Goal: Information Seeking & Learning: Learn about a topic

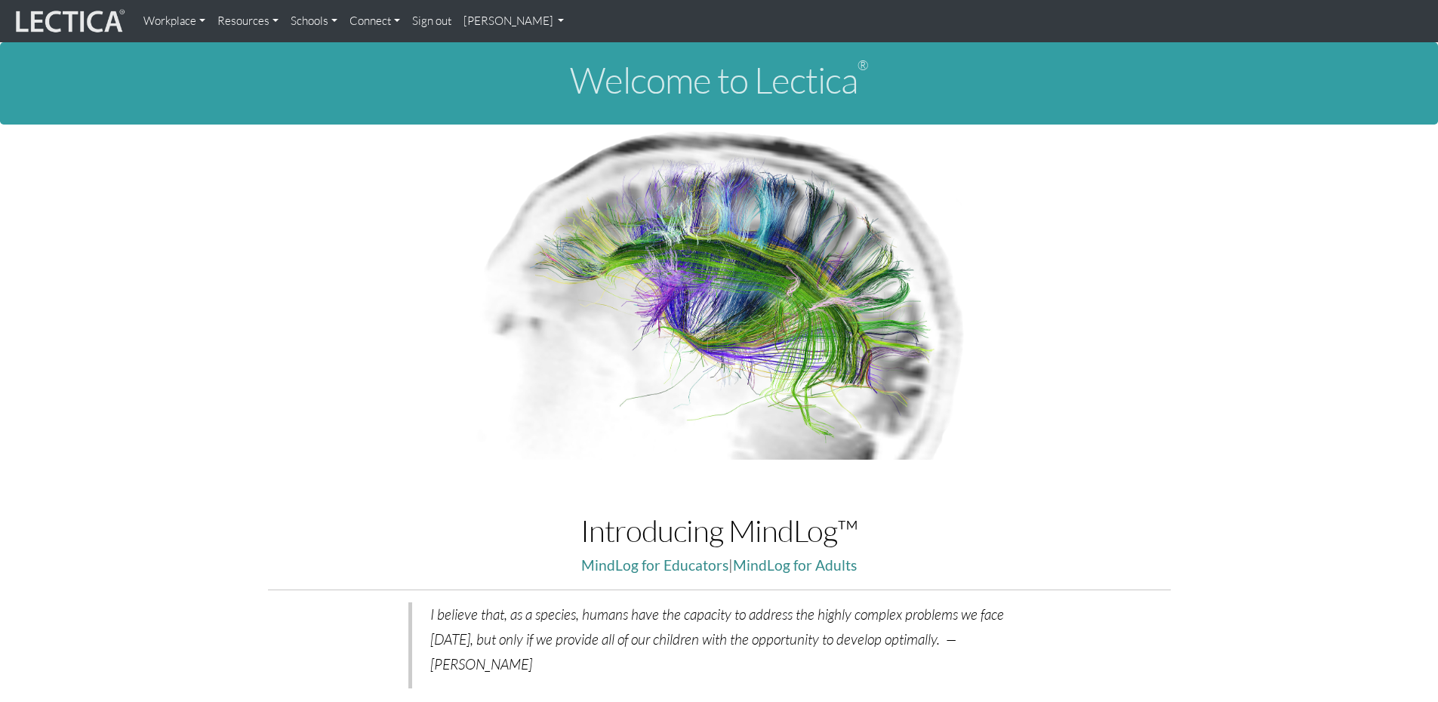
click at [549, 20] on link "[PERSON_NAME]" at bounding box center [513, 21] width 113 height 30
click at [534, 55] on link "My Profile" at bounding box center [533, 56] width 121 height 19
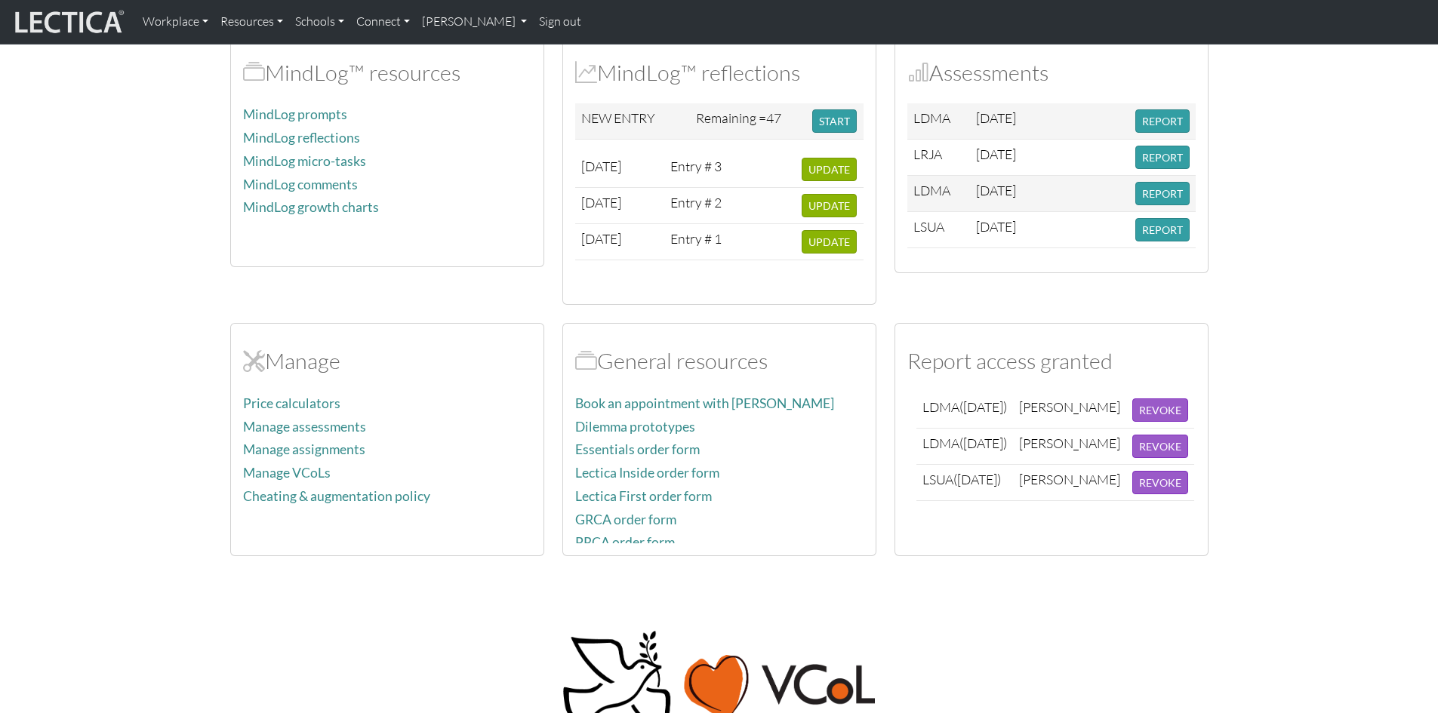
scroll to position [453, 0]
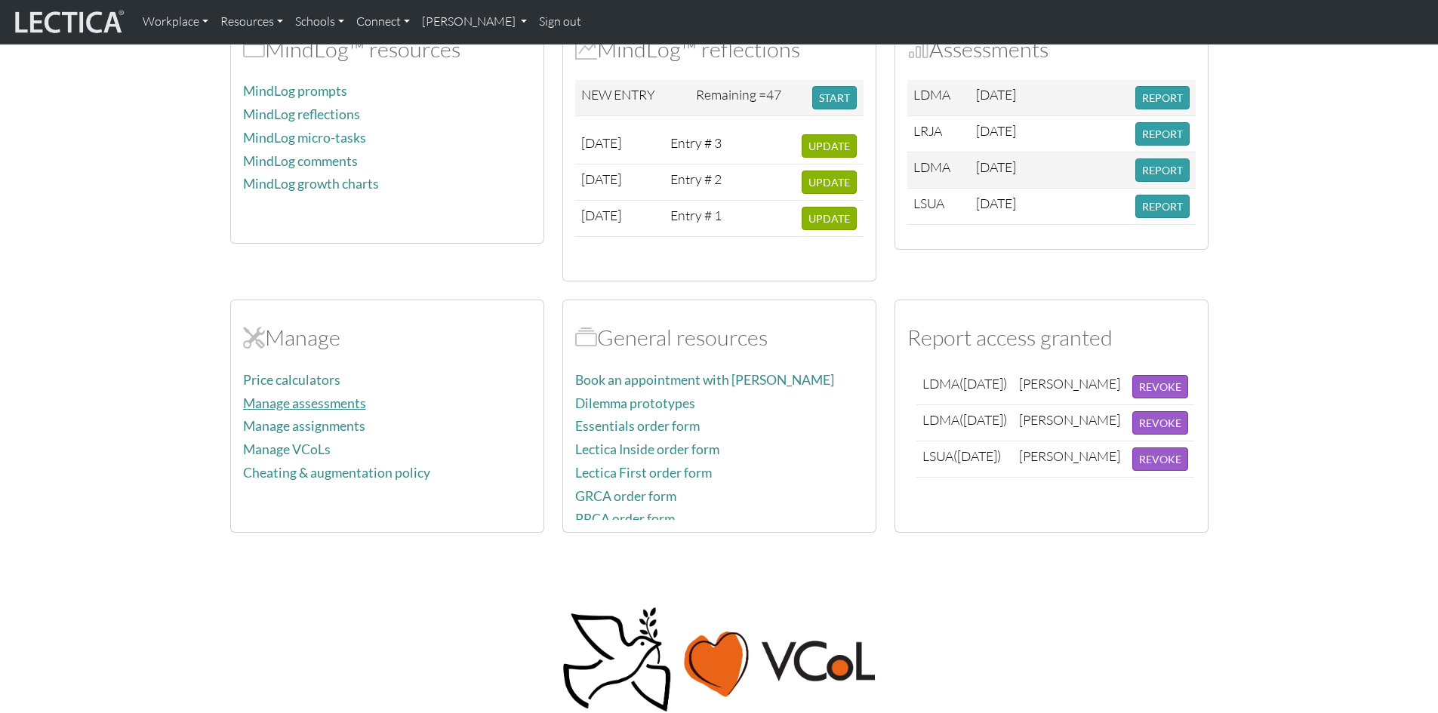
click at [342, 402] on link "Manage assessments" at bounding box center [304, 403] width 123 height 16
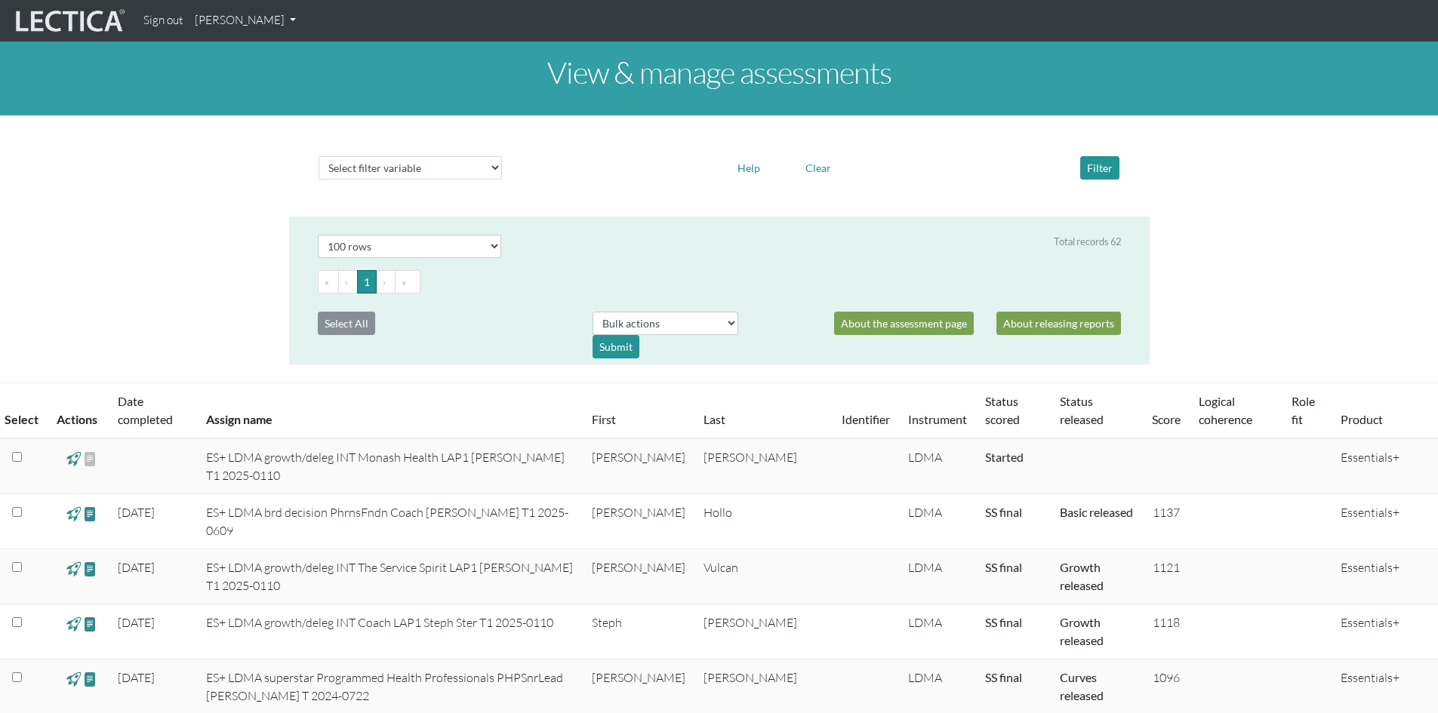
select select "100"
click at [88, 515] on span at bounding box center [90, 513] width 14 height 17
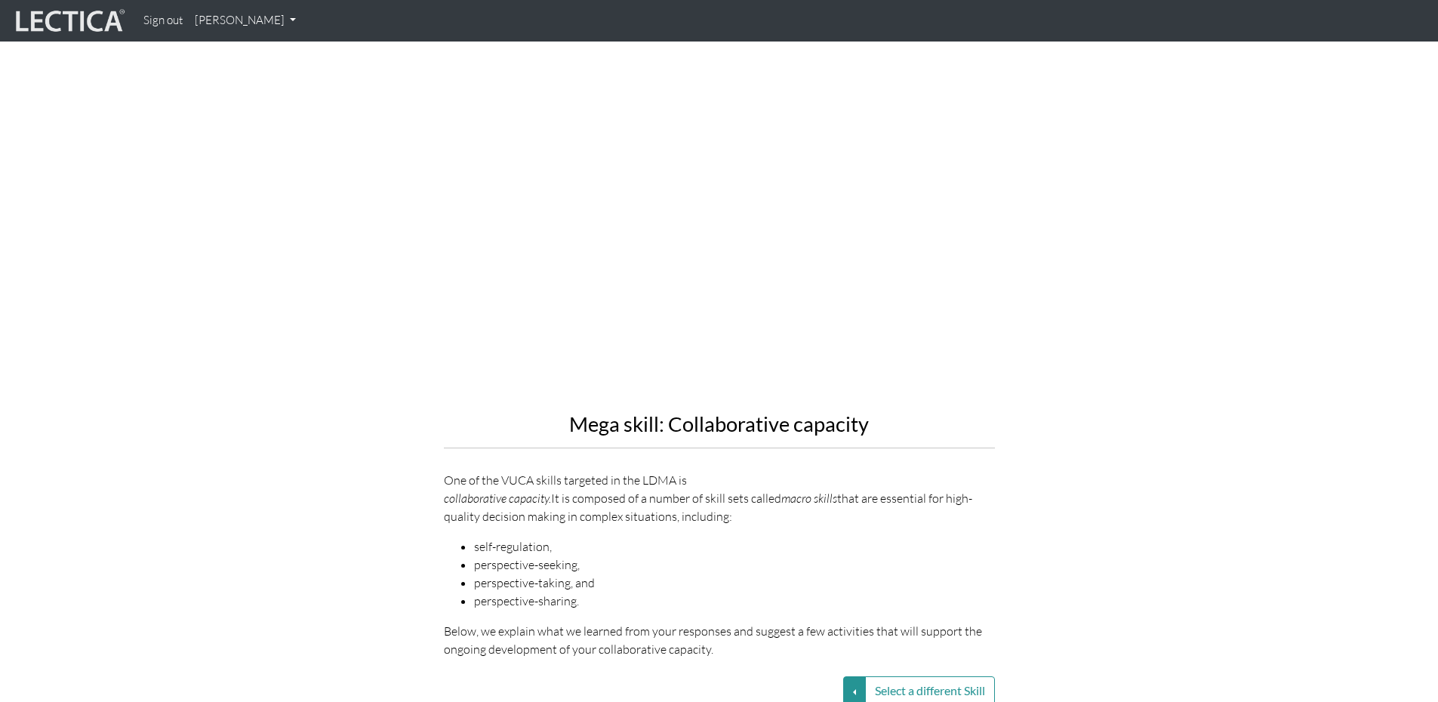
scroll to position [1509, 0]
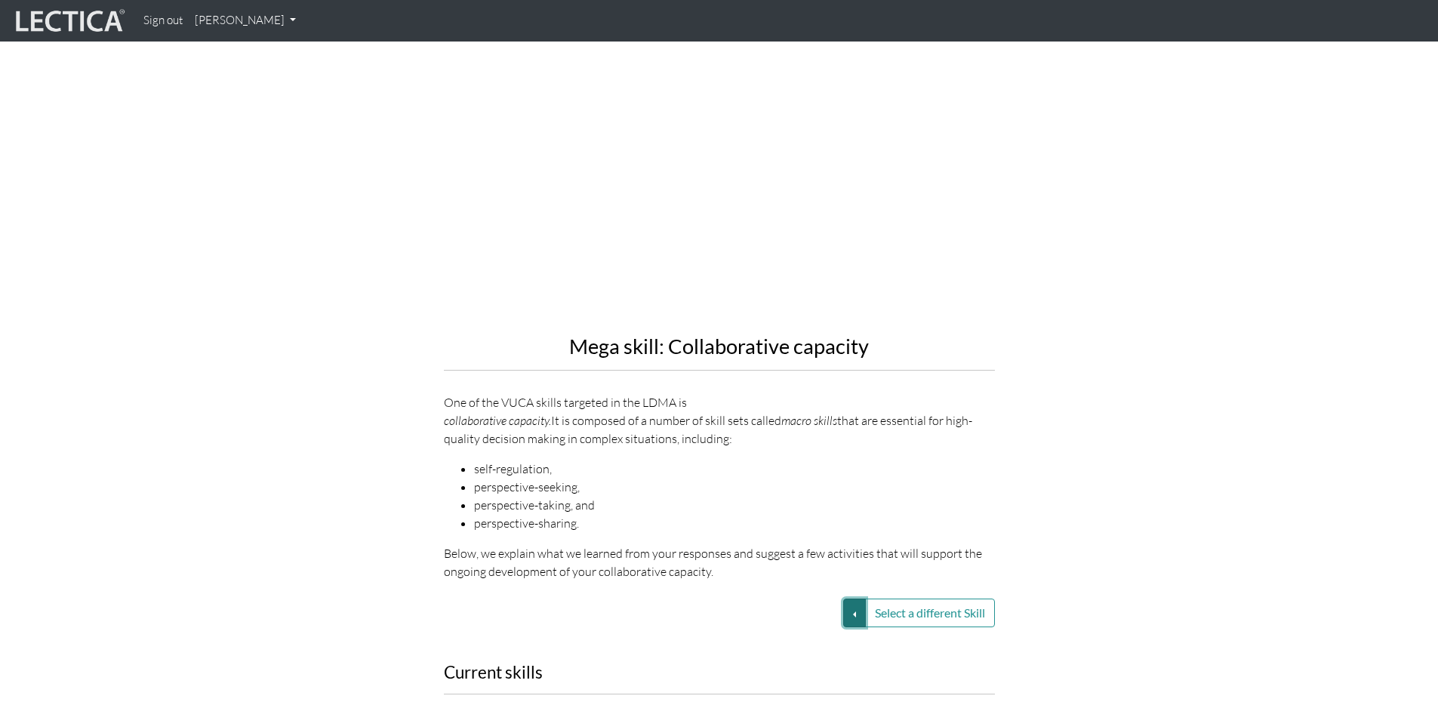
click at [849, 598] on button "Select a different Skill" at bounding box center [854, 612] width 23 height 29
click at [780, 658] on link "VUCA—Perspective coordination" at bounding box center [747, 666] width 162 height 17
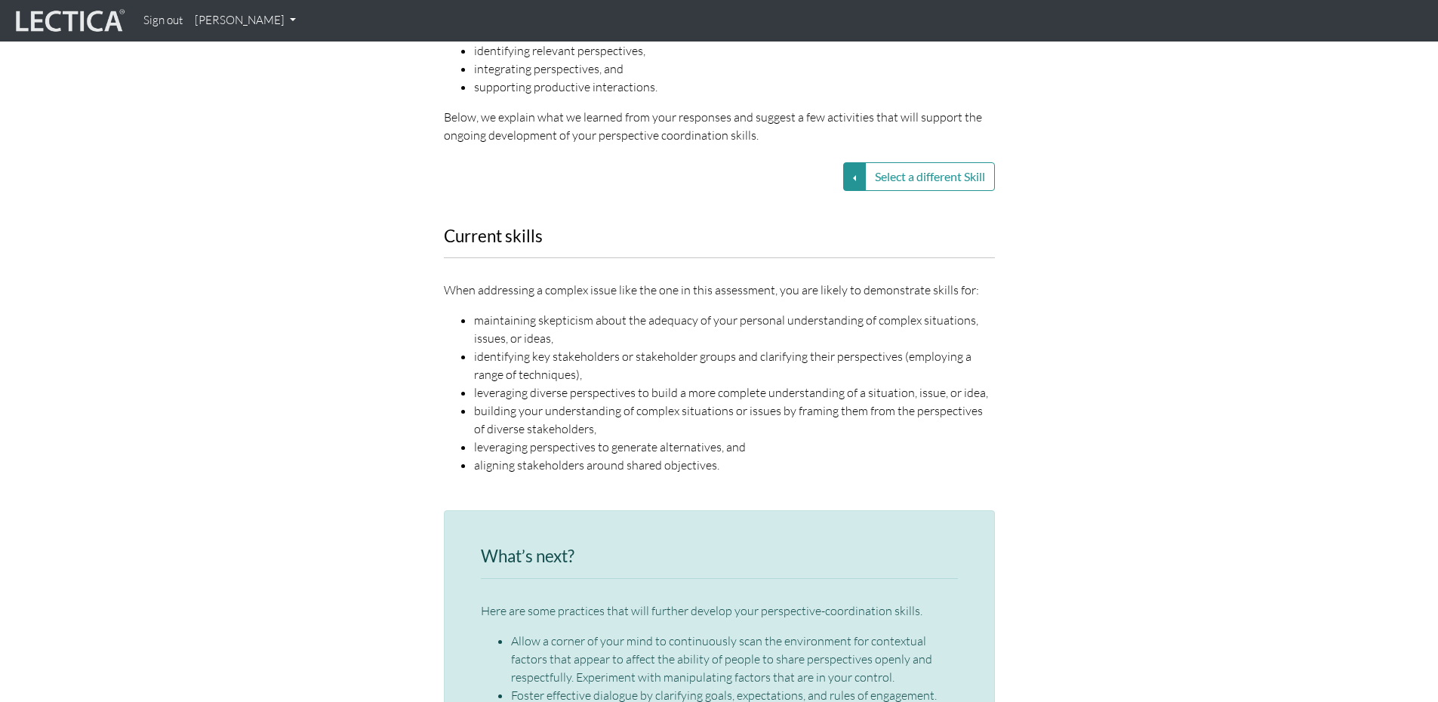
scroll to position [1962, 0]
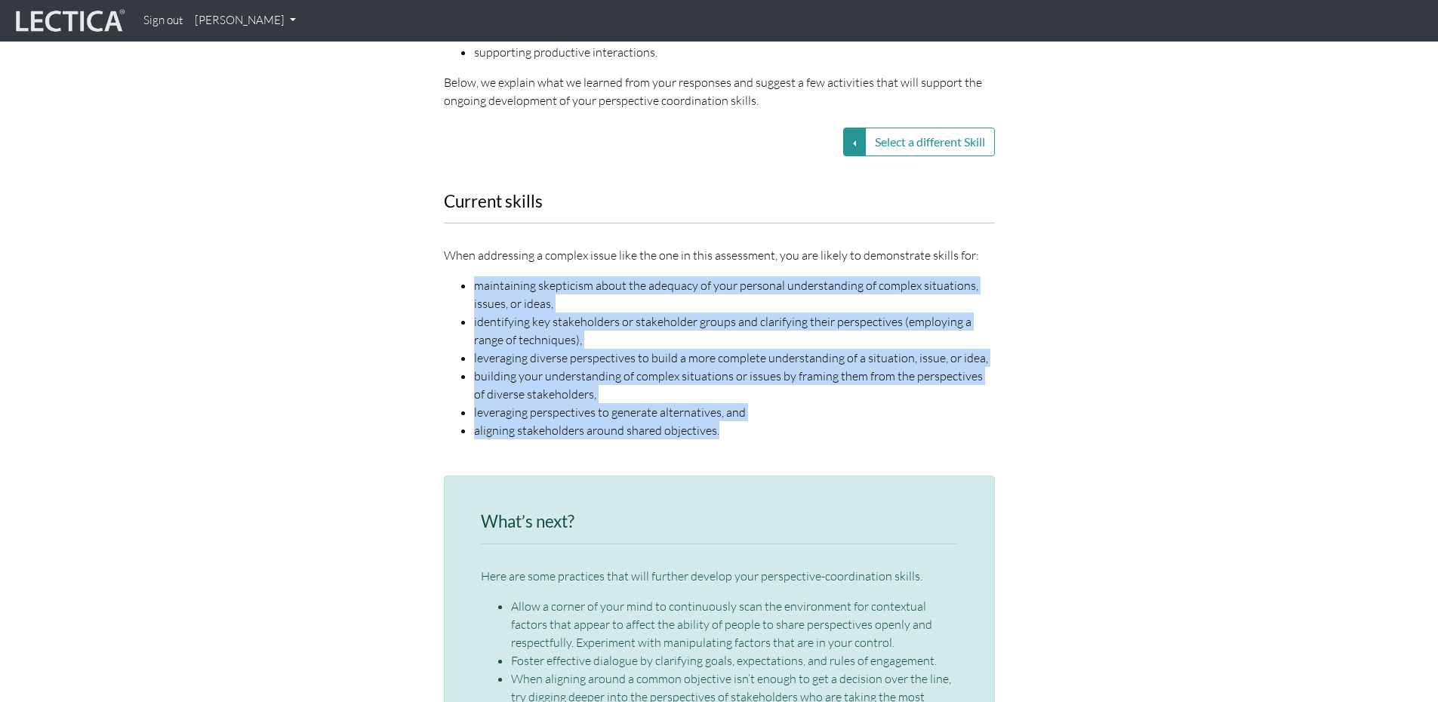
drag, startPoint x: 474, startPoint y: 248, endPoint x: 724, endPoint y: 386, distance: 285.8
click at [724, 386] on ul "maintaining skepticism about the adequacy of your personal understanding of com…" at bounding box center [719, 357] width 551 height 163
copy ul "maintaining skepticism about the adequacy of your personal understanding of com…"
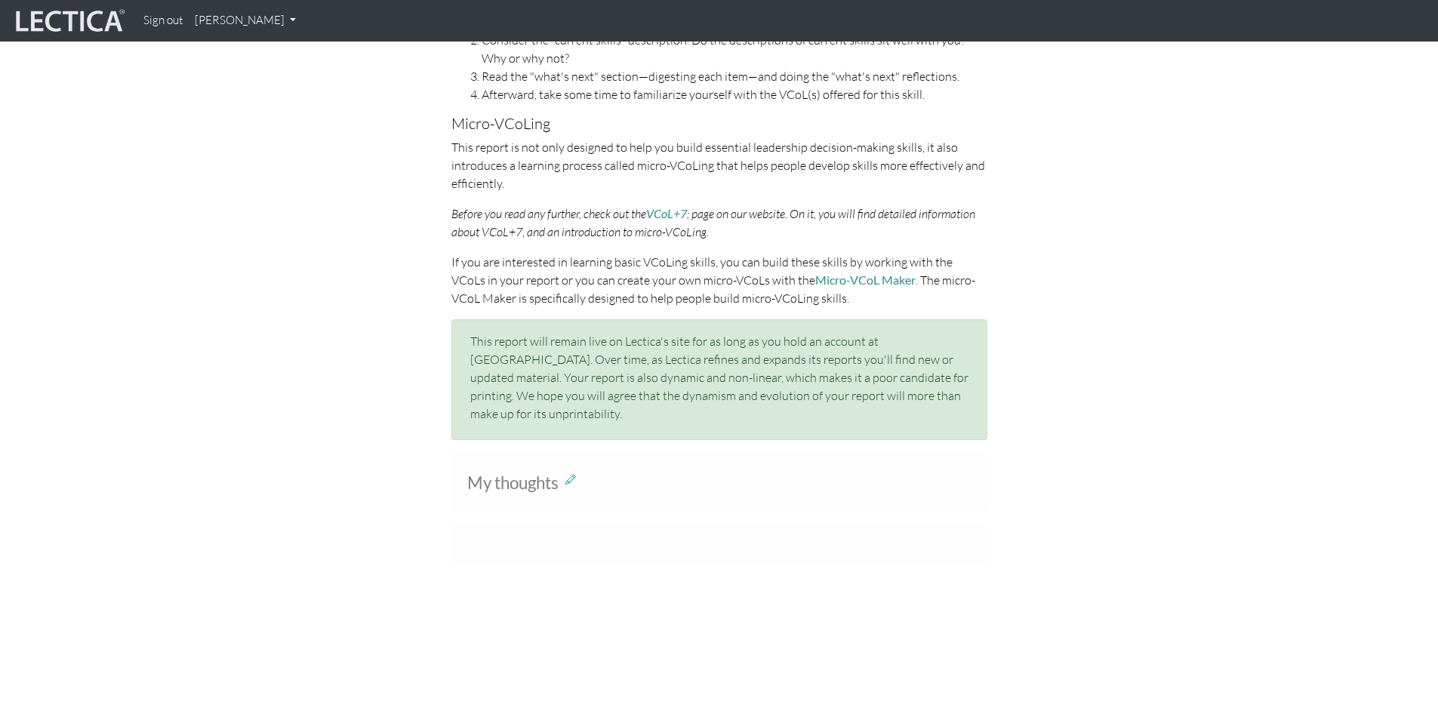
scroll to position [830, 0]
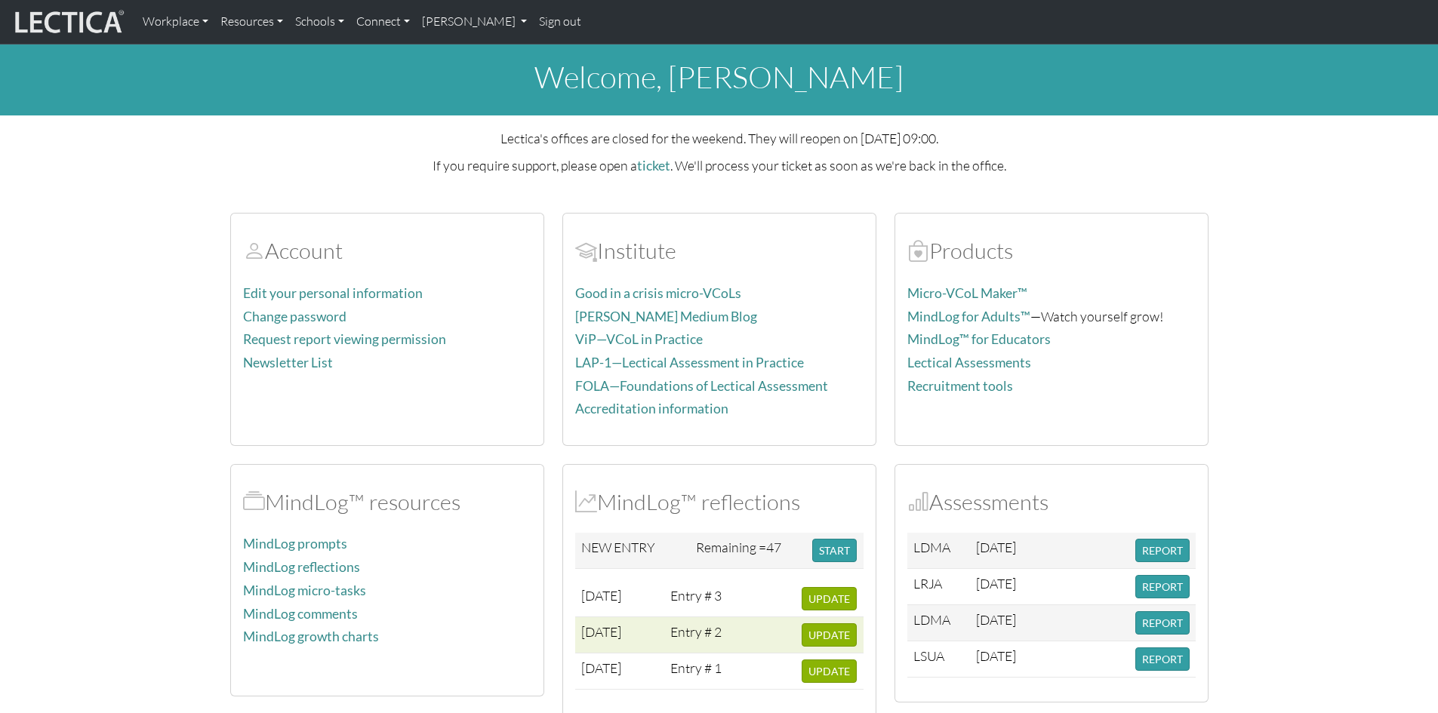
scroll to position [453, 0]
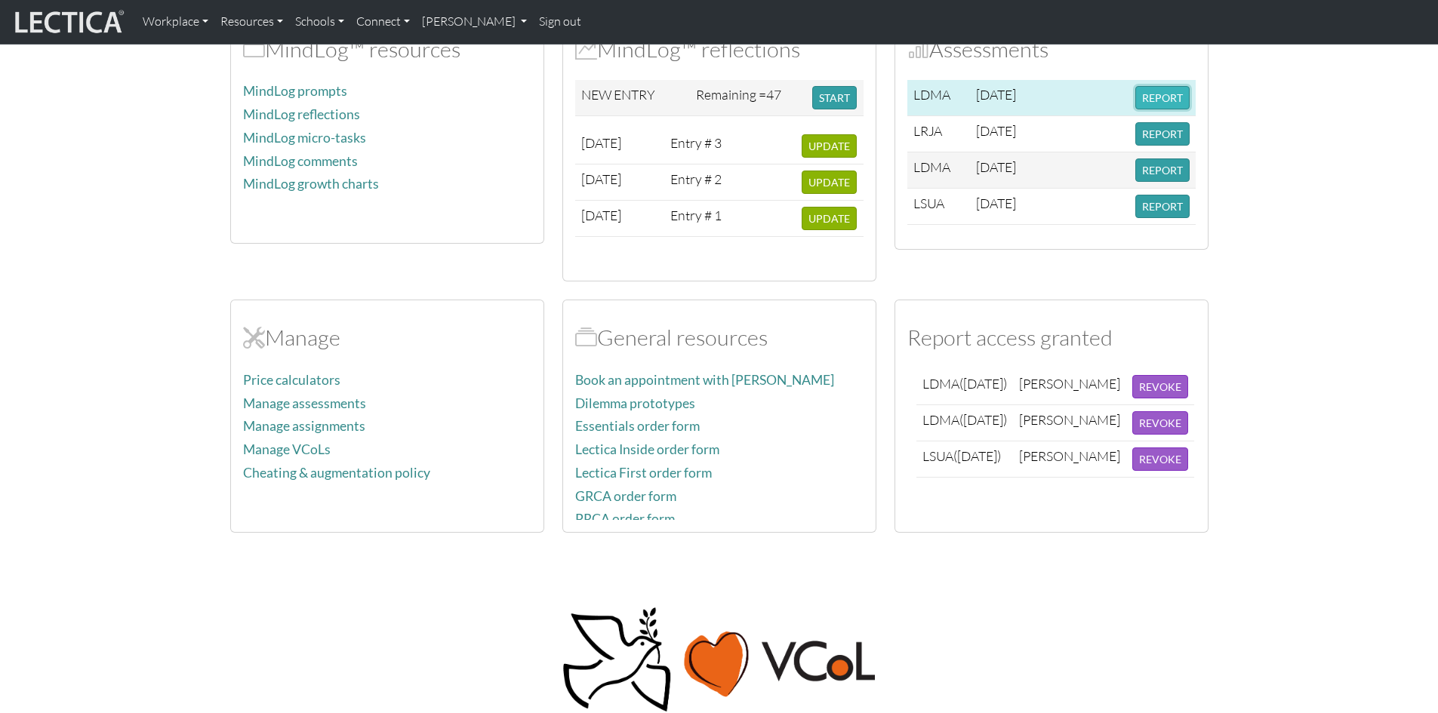
click at [1154, 94] on button "REPORT" at bounding box center [1162, 97] width 54 height 23
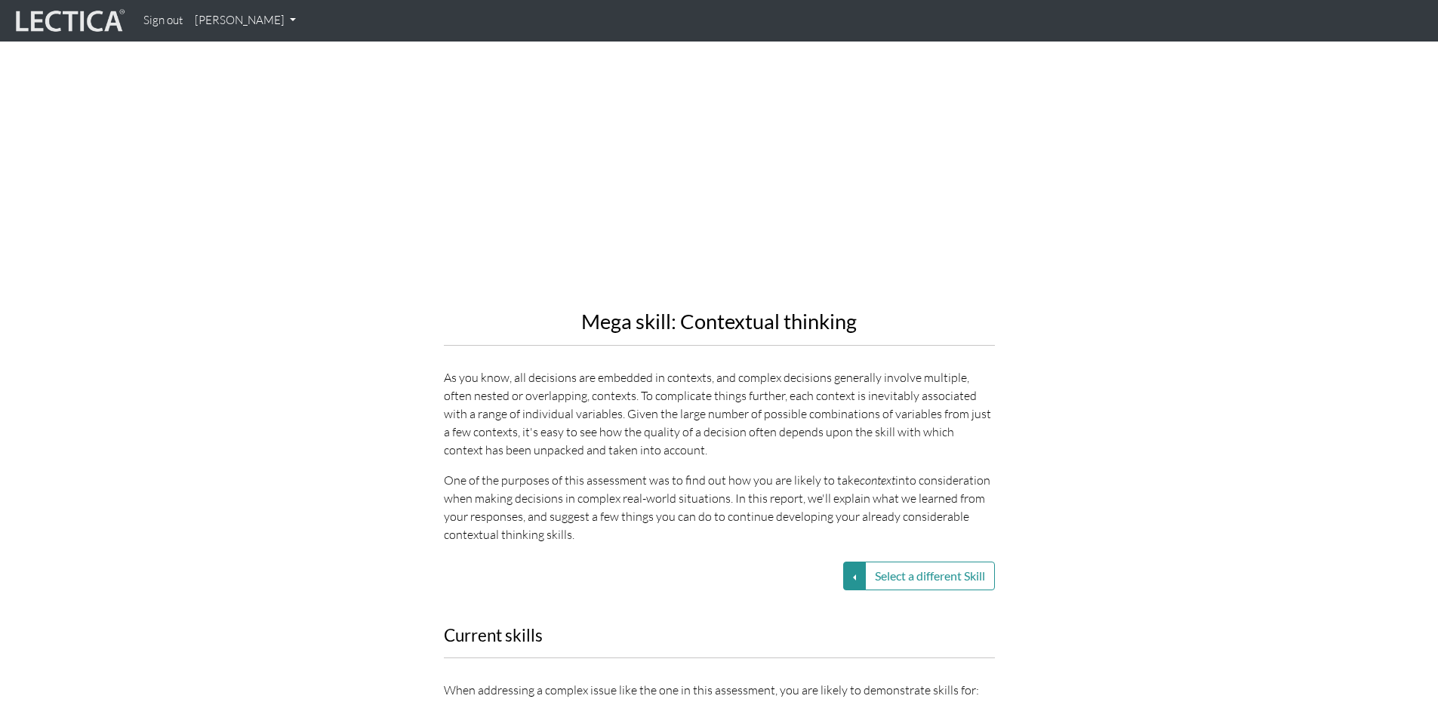
scroll to position [1509, 0]
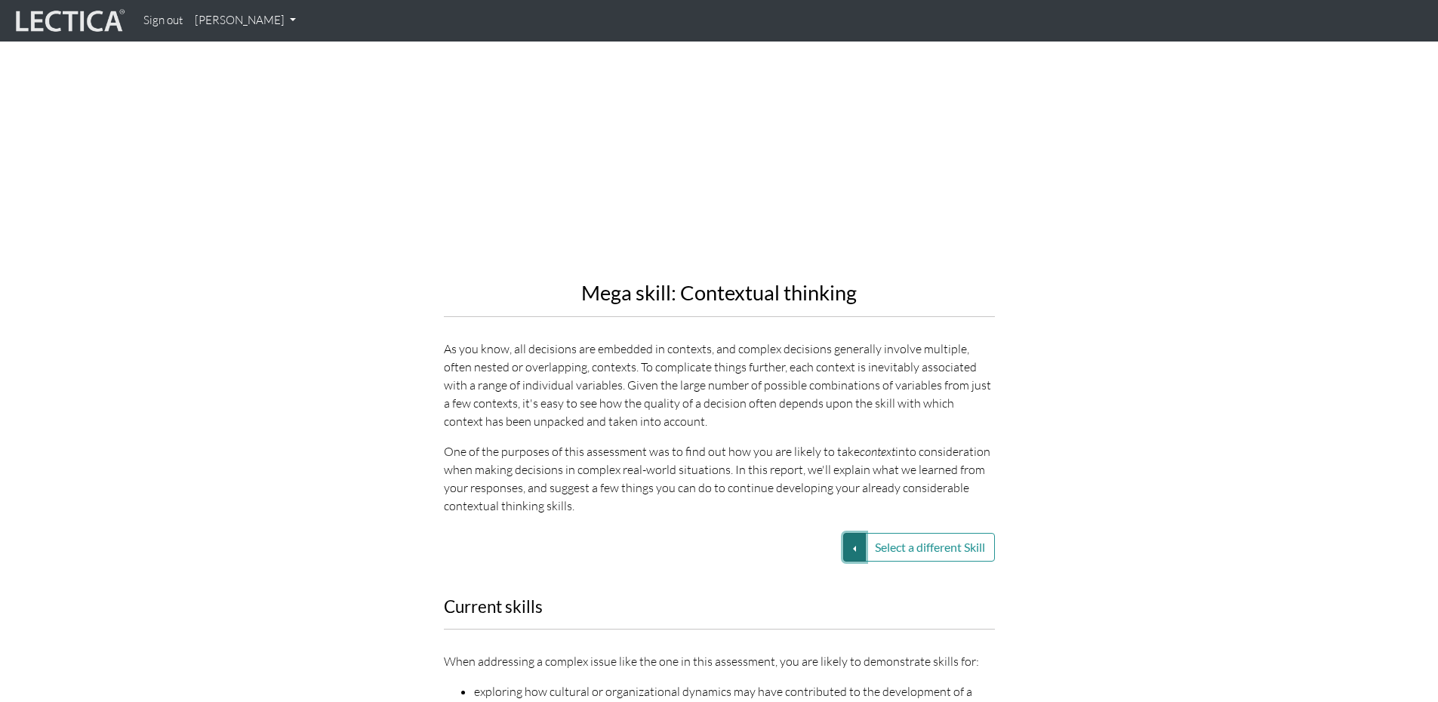
click at [850, 533] on button "Select a different Skill" at bounding box center [854, 547] width 23 height 29
click at [801, 592] on link "VUCA—Perspective coordination" at bounding box center [747, 600] width 162 height 17
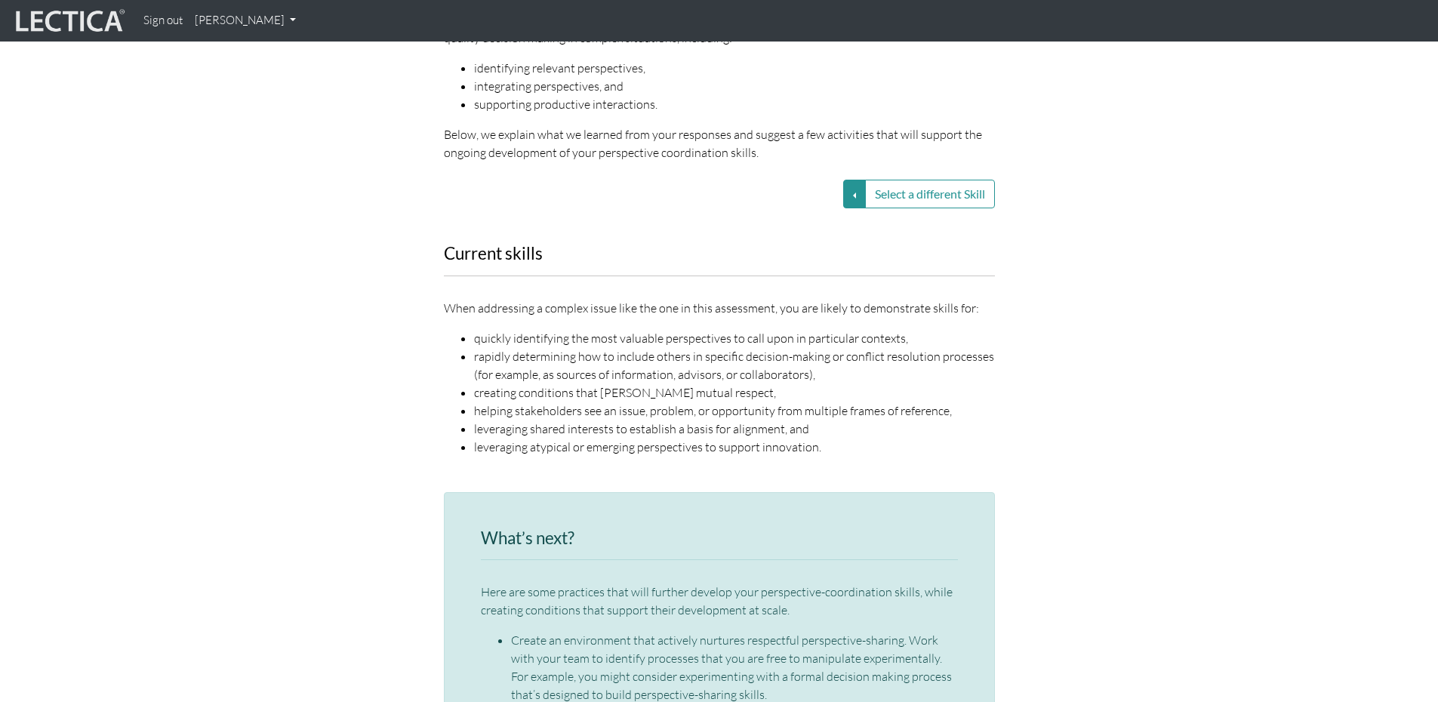
scroll to position [1887, 0]
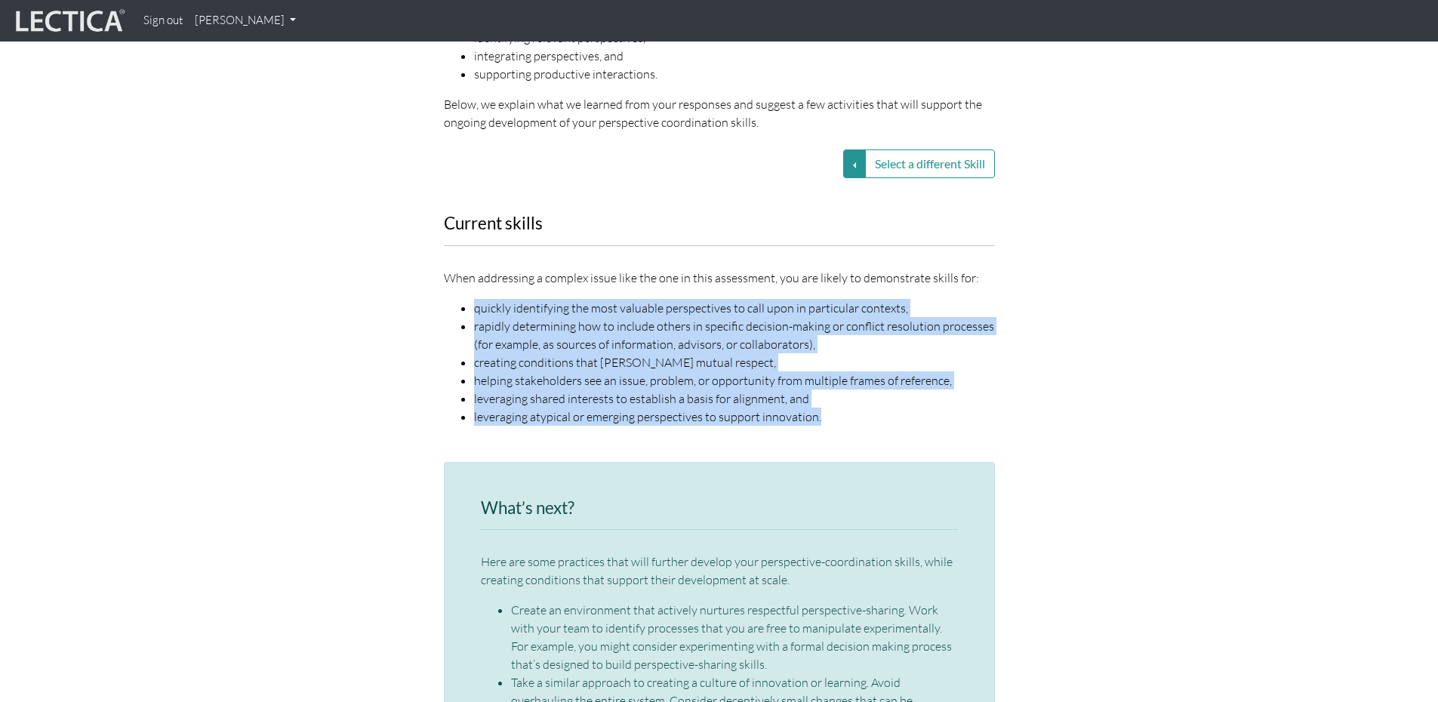
drag, startPoint x: 474, startPoint y: 272, endPoint x: 822, endPoint y: 377, distance: 363.2
click at [822, 377] on ul "quickly identifying the most valuable perspectives to call upon in particular c…" at bounding box center [719, 362] width 551 height 127
copy ul "quickly identifying the most valuable perspectives to call upon in particular c…"
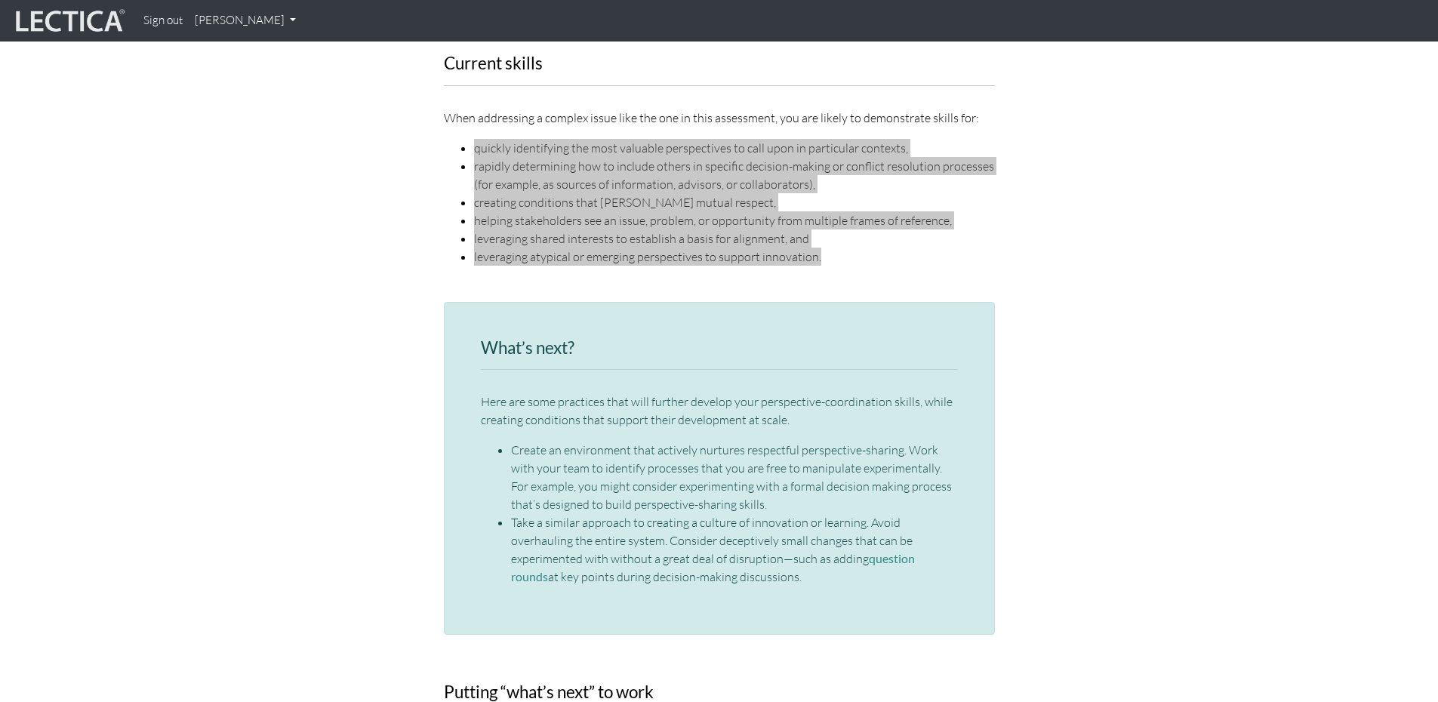
scroll to position [2113, 0]
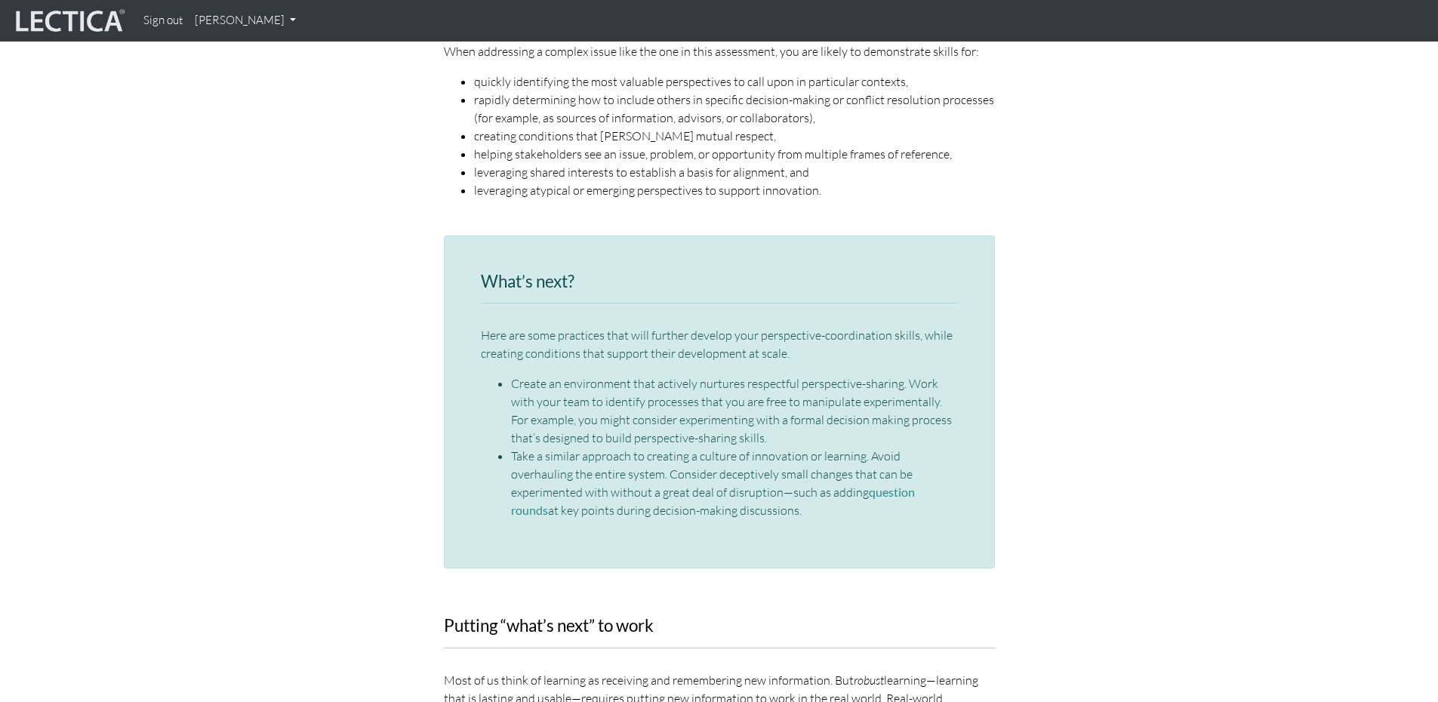
click at [661, 474] on li "Take a similar approach to creating a culture of innovation or learning. Avoid …" at bounding box center [734, 483] width 447 height 72
click at [657, 473] on li "Take a similar approach to creating a culture of innovation or learning. Avoid …" at bounding box center [734, 483] width 447 height 72
drag, startPoint x: 656, startPoint y: 475, endPoint x: 508, endPoint y: 348, distance: 194.8
click at [508, 374] on ul "Create an environment that actively nurtures respectful perspective-sharing. Wo…" at bounding box center [719, 446] width 477 height 145
copy ul "Create an environment that actively nurtures respectful perspective-sharing. Wo…"
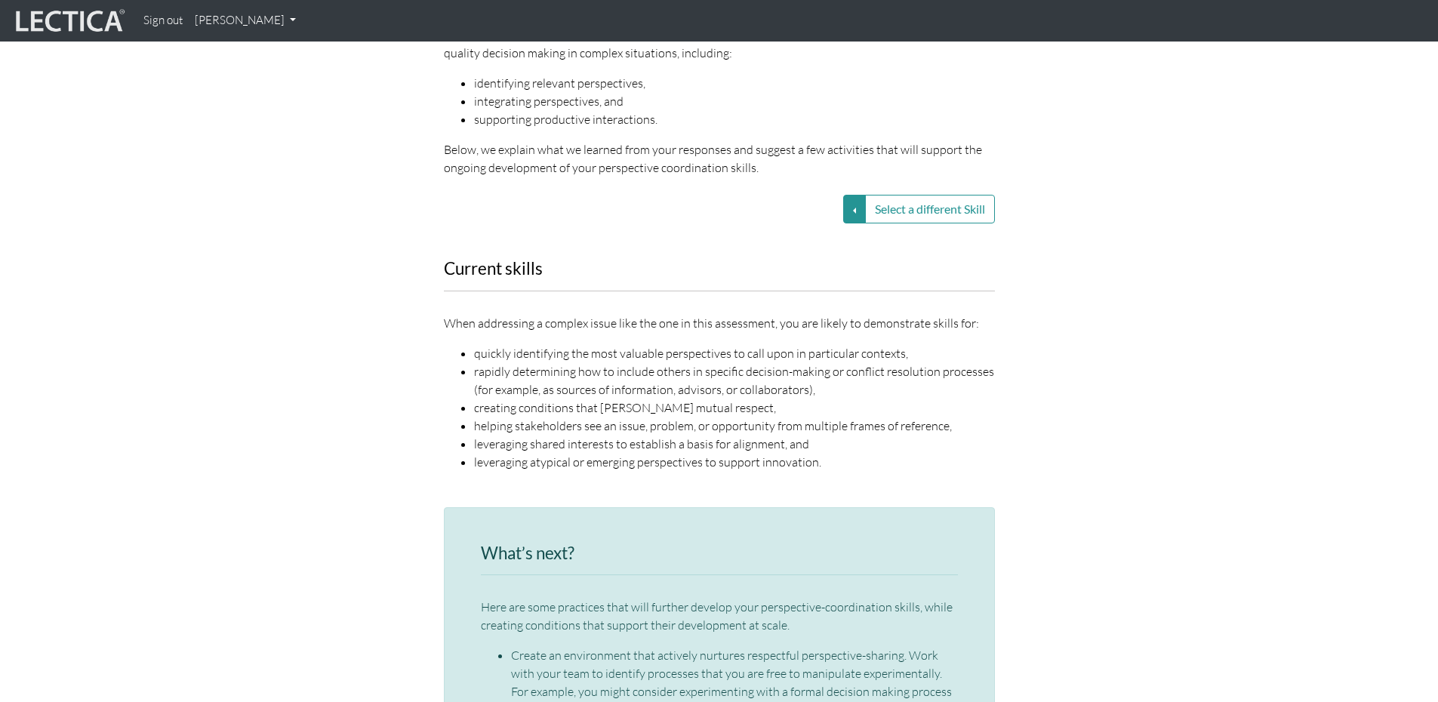
scroll to position [1811, 0]
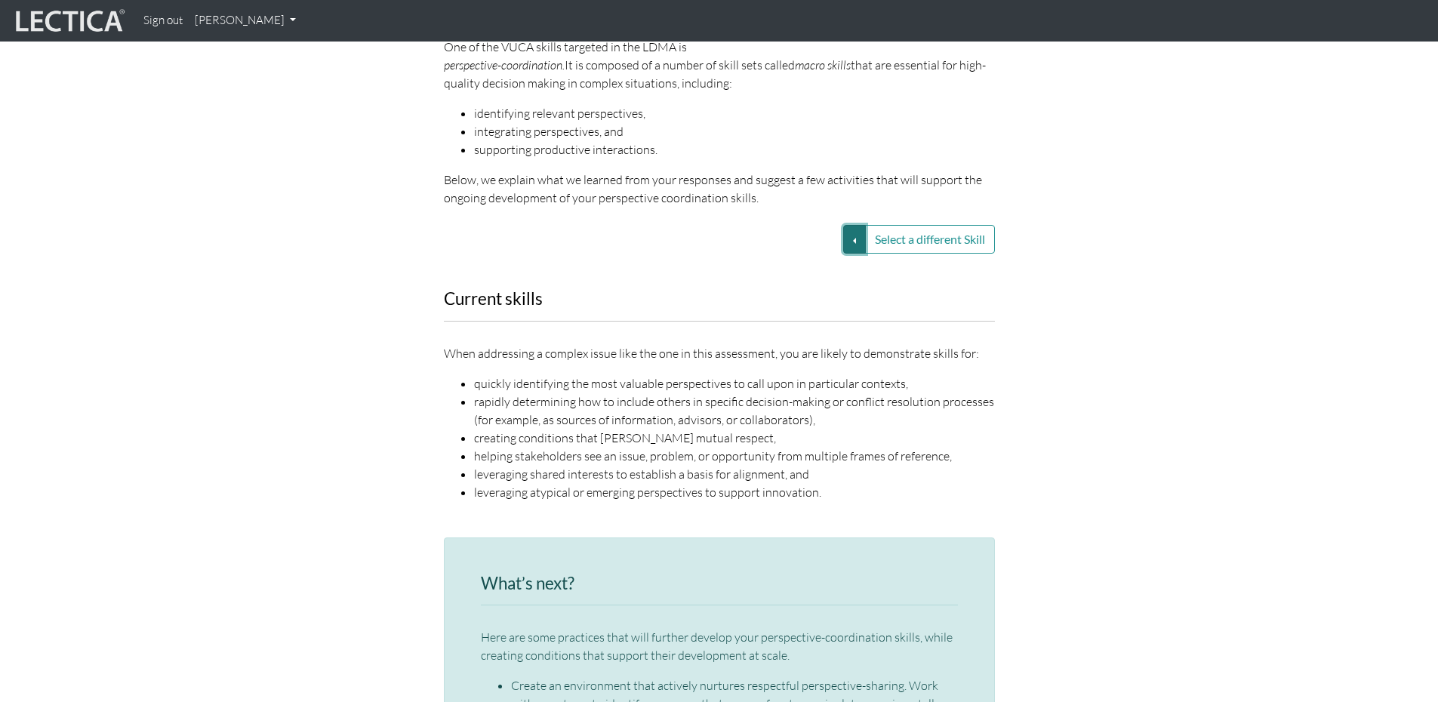
click at [851, 225] on button "Select a different Skill" at bounding box center [854, 239] width 23 height 29
click at [776, 232] on link "VUCA—Contextual thinking" at bounding box center [747, 240] width 162 height 17
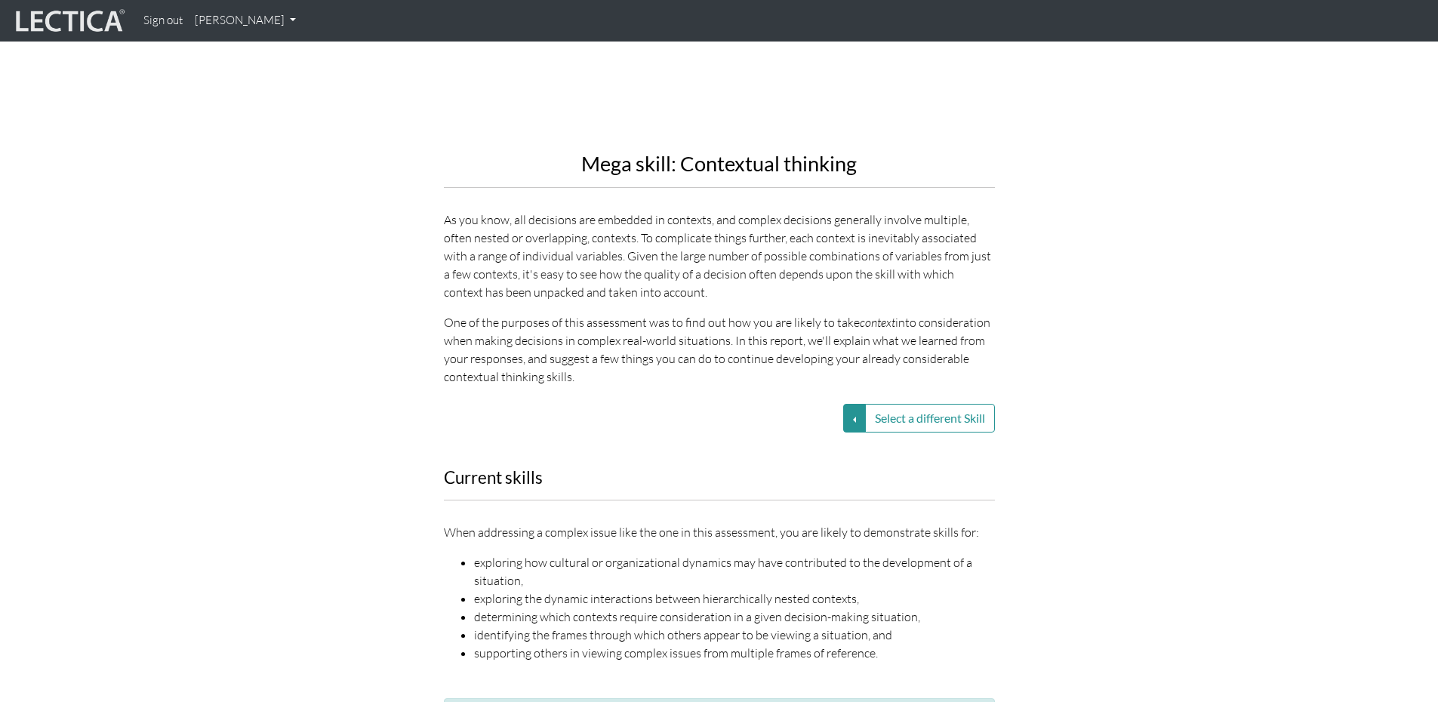
scroll to position [1509, 0]
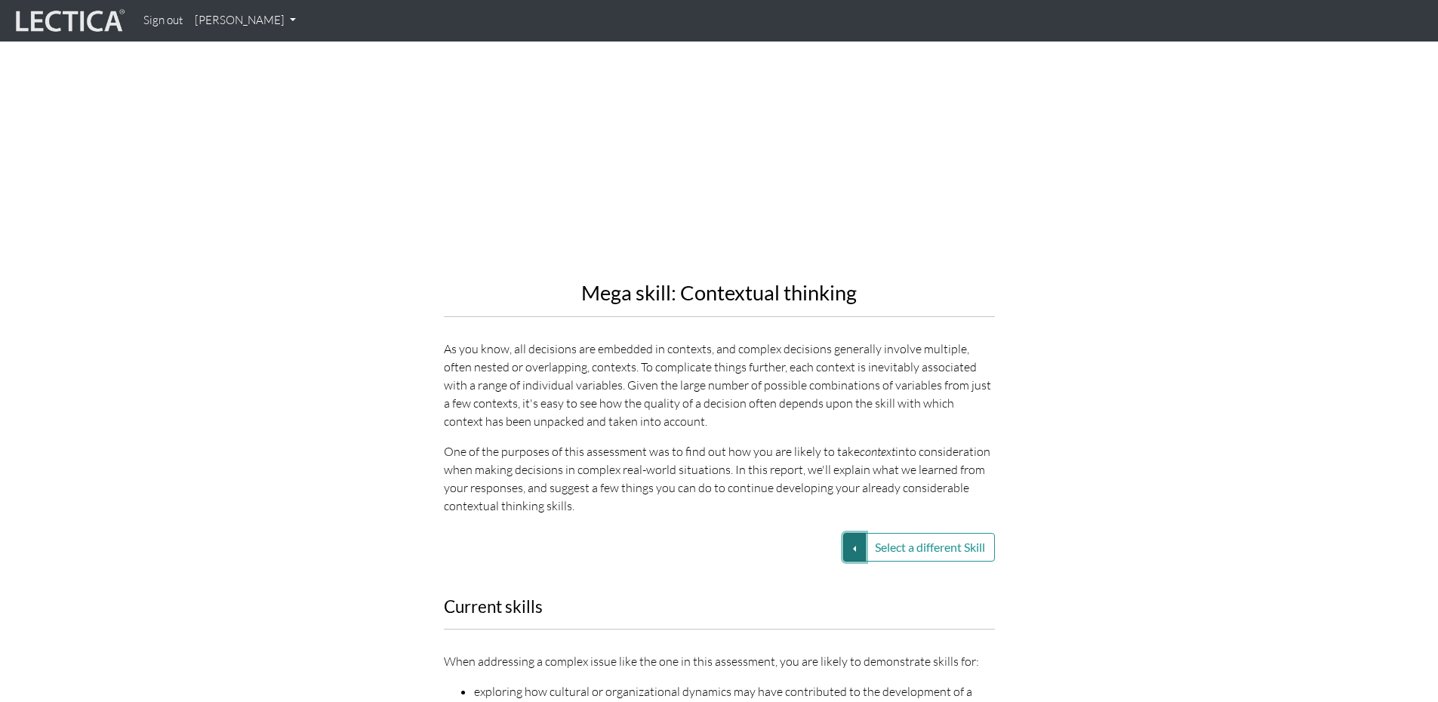
click at [851, 533] on button "Select a different Skill" at bounding box center [854, 547] width 23 height 29
click at [798, 557] on link "VUCA—Decision-making process" at bounding box center [747, 565] width 162 height 17
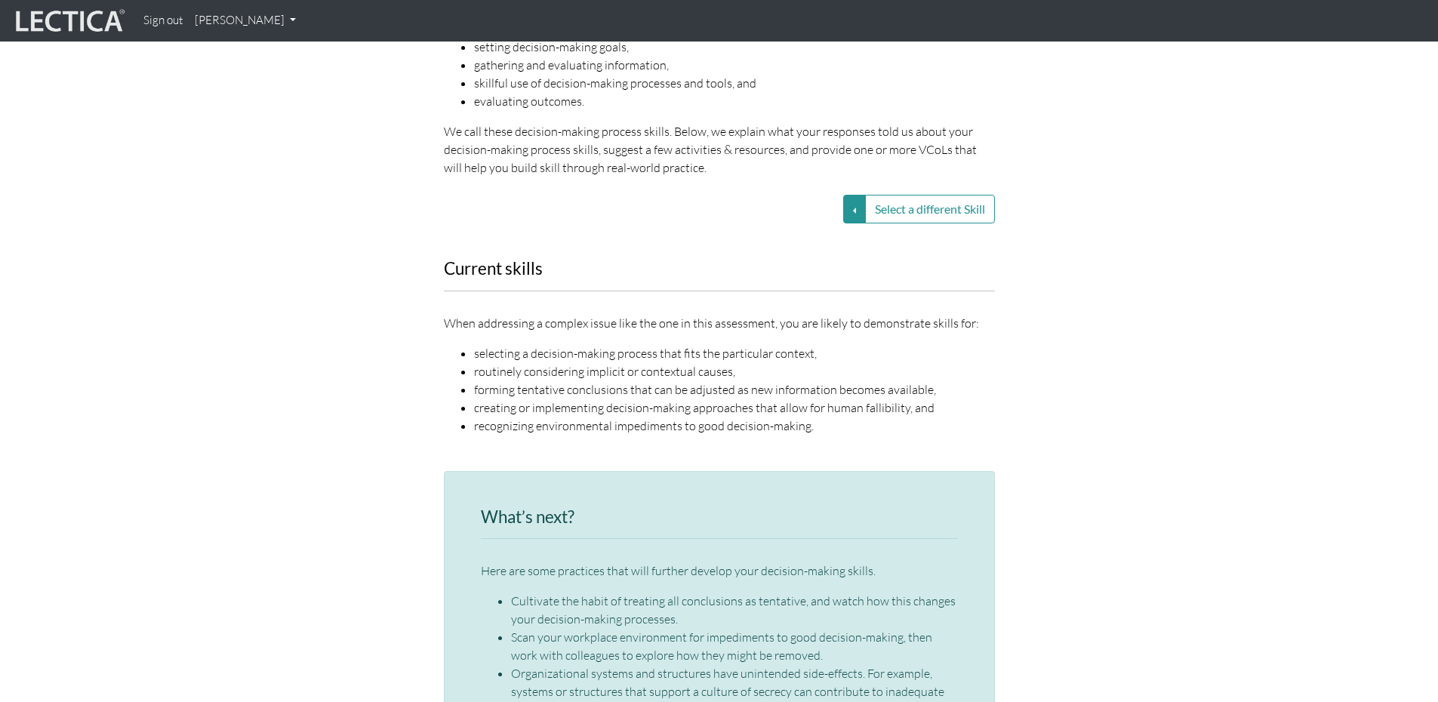
scroll to position [1887, 0]
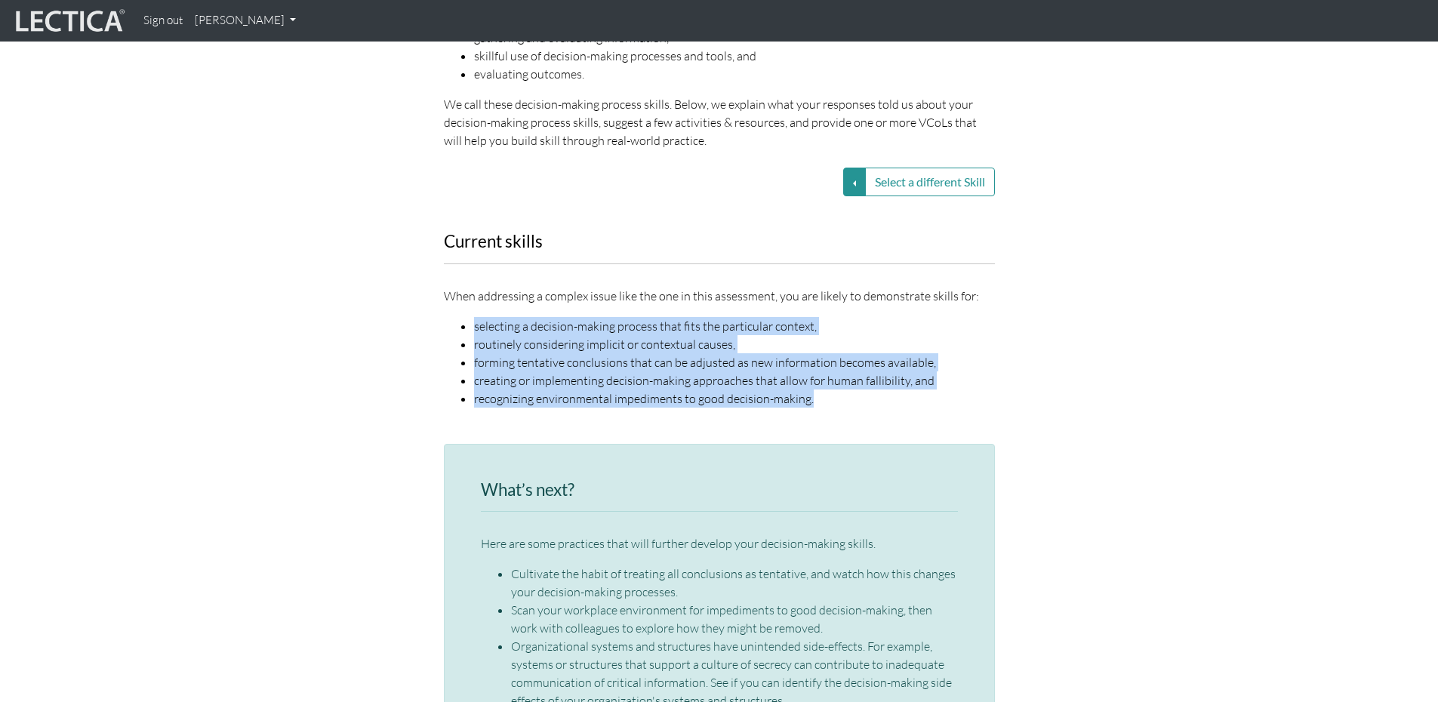
drag, startPoint x: 475, startPoint y: 308, endPoint x: 839, endPoint y: 375, distance: 370.6
click at [839, 375] on ul "selecting a decision-making process that fits the particular context, routinely…" at bounding box center [719, 362] width 551 height 91
copy ul "selecting a decision-making process that fits the particular context, routinely…"
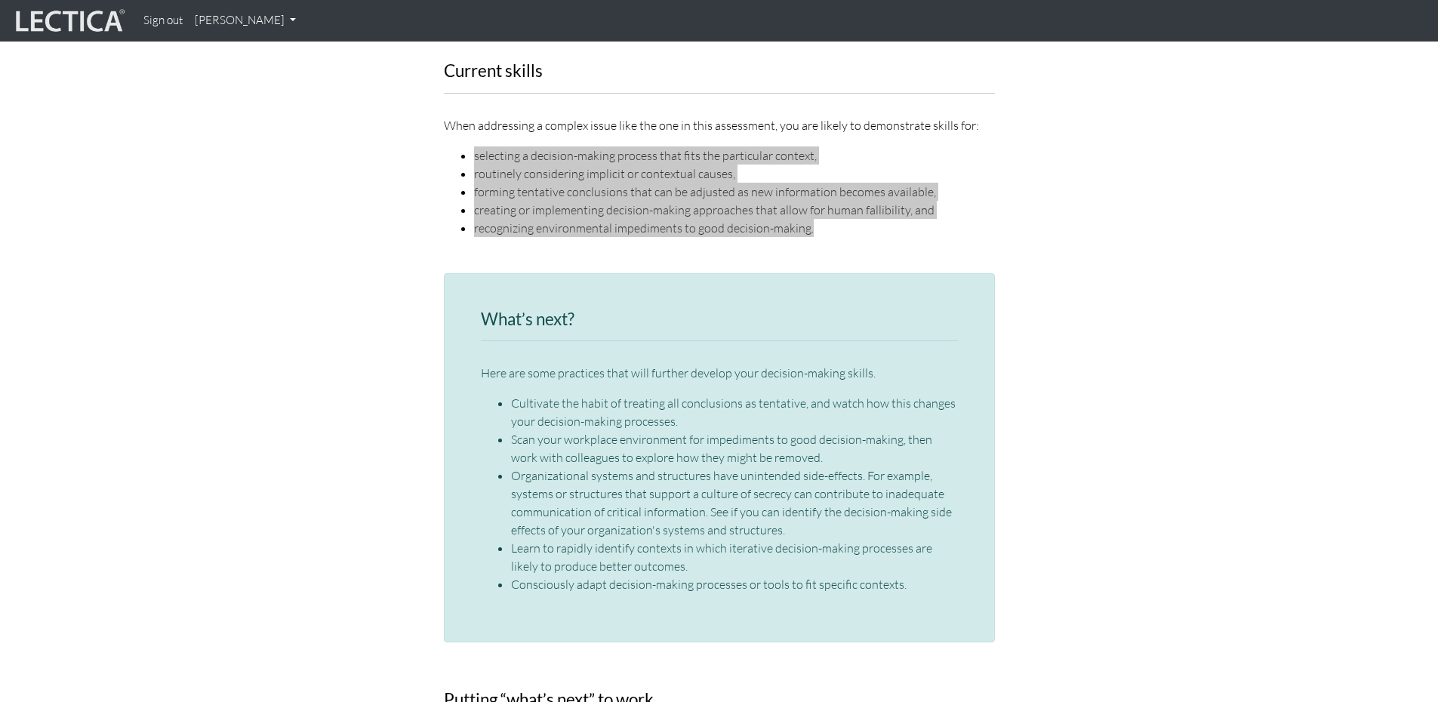
scroll to position [2113, 0]
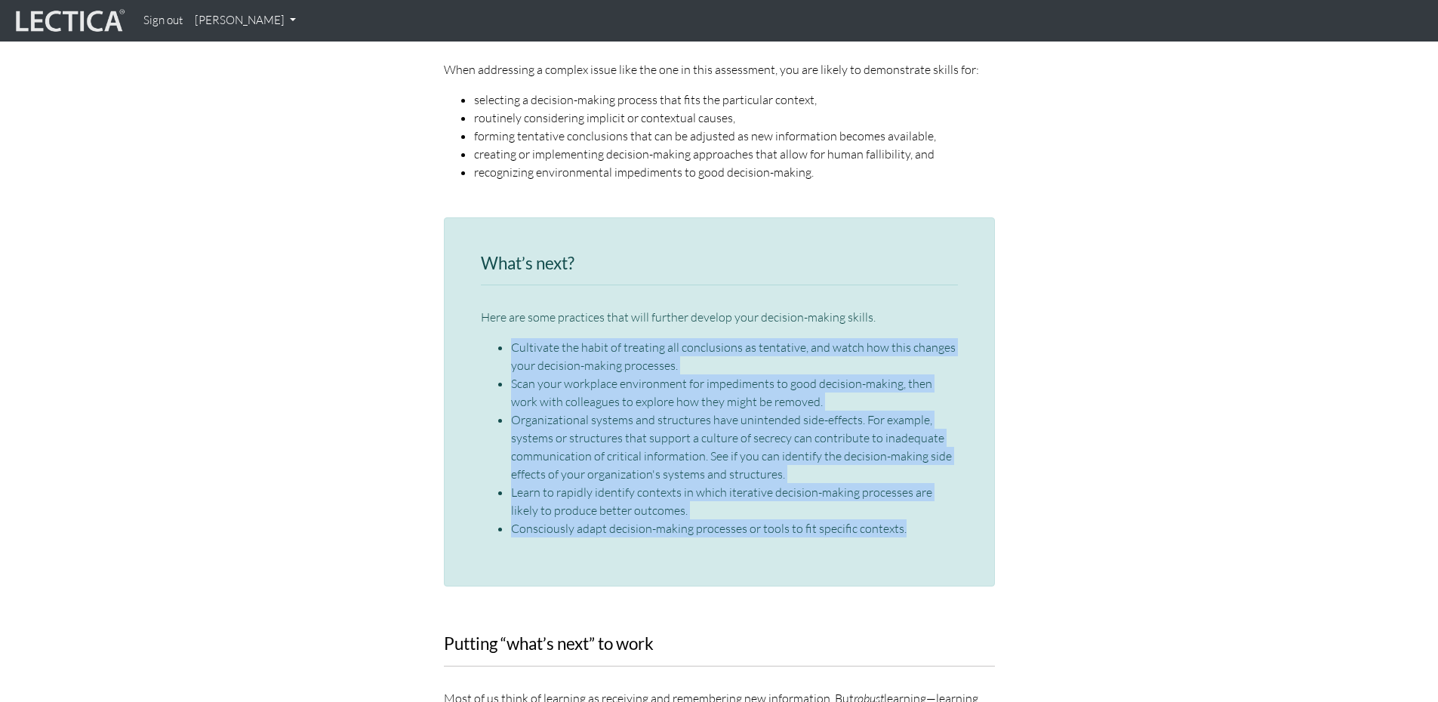
drag, startPoint x: 512, startPoint y: 326, endPoint x: 906, endPoint y: 503, distance: 432.4
click at [906, 503] on ul "Cultivate the habit of treating all conclusions as tentative, and watch how thi…" at bounding box center [719, 437] width 477 height 199
copy ul "Cultivate the habit of treating all conclusions as tentative, and watch how thi…"
